Goal: Task Accomplishment & Management: Use online tool/utility

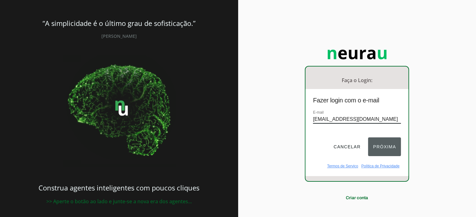
type input "[EMAIL_ADDRESS][DOMAIN_NAME]"
click at [391, 146] on button "Próxima" at bounding box center [384, 147] width 33 height 19
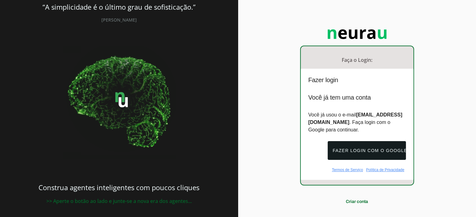
scroll to position [31, 0]
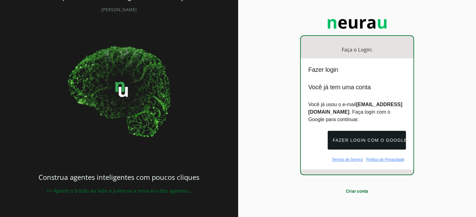
click at [360, 115] on p "Você já usou o e-mail [EMAIL_ADDRESS][DOMAIN_NAME] . Faça login com o Google pa…" at bounding box center [357, 112] width 98 height 23
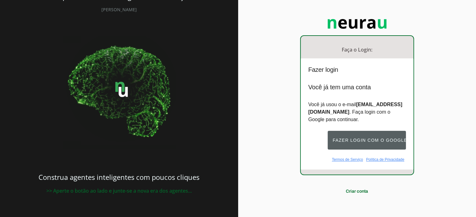
click at [375, 140] on button "Fazer login com o Google" at bounding box center [367, 140] width 78 height 19
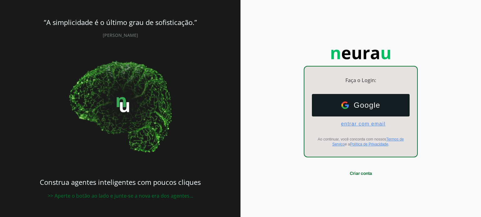
click at [345, 125] on span "entrar com email" at bounding box center [360, 124] width 49 height 6
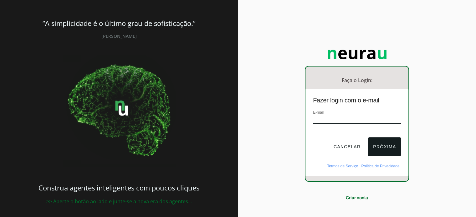
click at [337, 114] on div "E-mail" at bounding box center [357, 119] width 88 height 21
click at [335, 119] on input "email" at bounding box center [357, 119] width 88 height 8
type input "[EMAIL_ADDRESS][DOMAIN_NAME]"
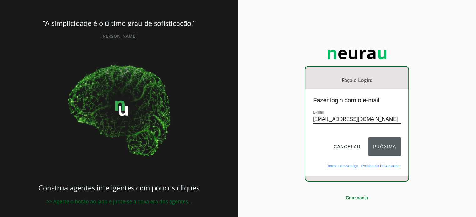
click at [384, 148] on button "Próxima" at bounding box center [384, 147] width 33 height 19
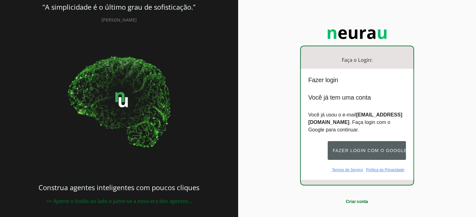
scroll to position [31, 0]
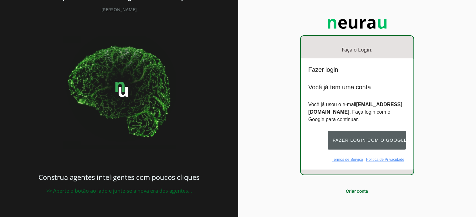
click at [366, 140] on button "Fazer login com o Google" at bounding box center [367, 140] width 78 height 19
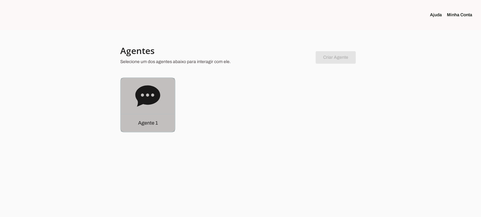
click at [146, 123] on p "Agente 1" at bounding box center [148, 124] width 20 height 8
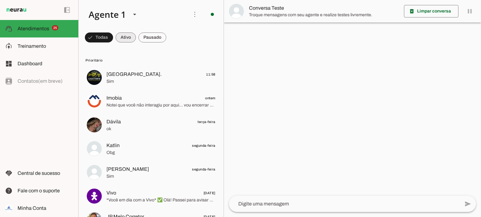
click at [126, 38] on span at bounding box center [125, 37] width 20 height 15
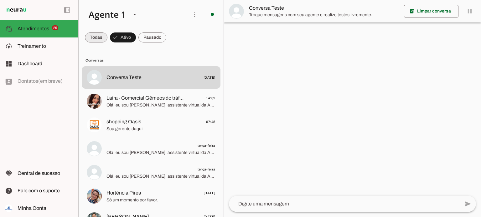
click at [95, 36] on span at bounding box center [96, 37] width 23 height 15
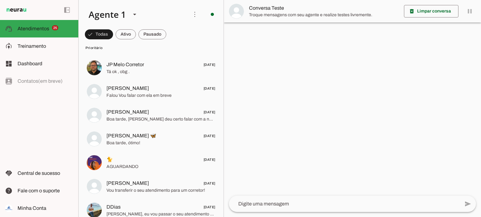
scroll to position [63, 0]
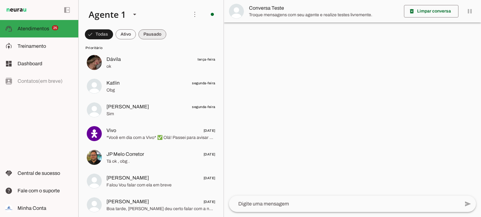
click at [158, 33] on span at bounding box center [152, 34] width 28 height 15
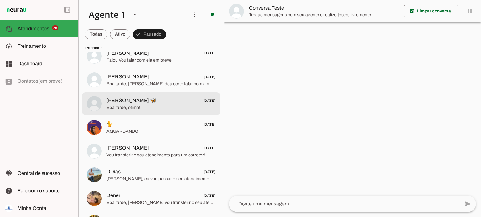
scroll to position [0, 0]
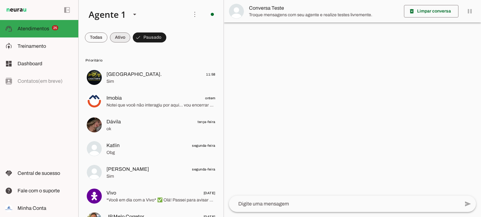
click at [118, 42] on span at bounding box center [120, 37] width 20 height 15
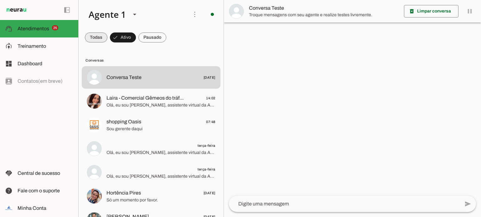
click at [97, 42] on span at bounding box center [96, 37] width 23 height 15
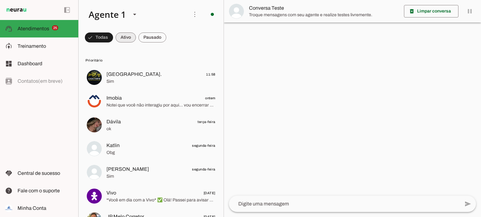
click at [124, 40] on span at bounding box center [125, 37] width 20 height 15
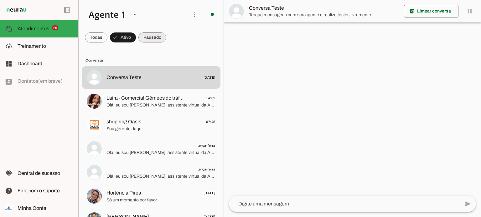
click at [152, 37] on span at bounding box center [152, 37] width 28 height 15
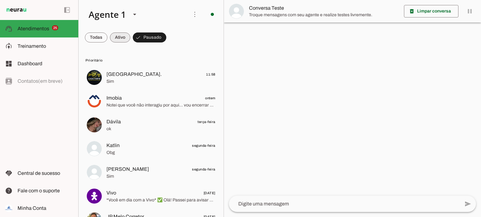
click at [118, 38] on span at bounding box center [120, 37] width 20 height 15
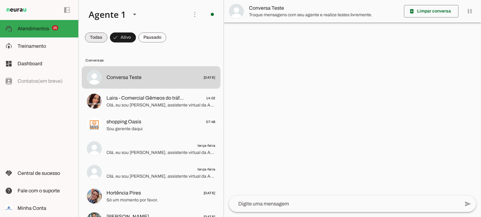
click at [88, 39] on span at bounding box center [96, 37] width 23 height 15
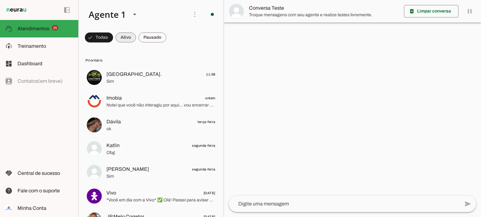
click at [130, 35] on span at bounding box center [125, 37] width 20 height 15
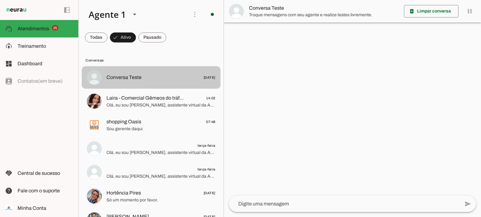
click at [146, 74] on span "Conversa Teste 10/08/2025" at bounding box center [160, 78] width 109 height 8
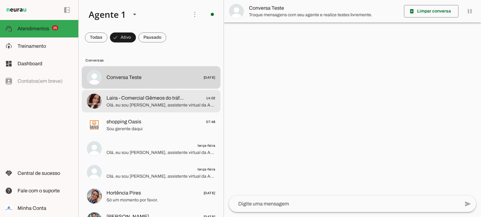
click at [141, 105] on span "Olá, eu sou Karol, assistente virtual da Avançar Imóveis. Nós atuamos com venda…" at bounding box center [160, 105] width 109 height 6
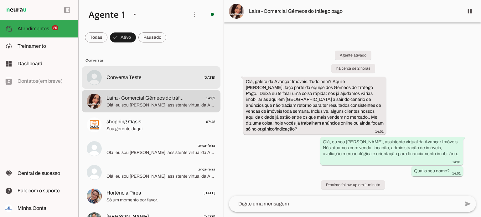
click at [122, 78] on span "Conversa Teste" at bounding box center [123, 78] width 35 height 8
